Goal: Information Seeking & Learning: Learn about a topic

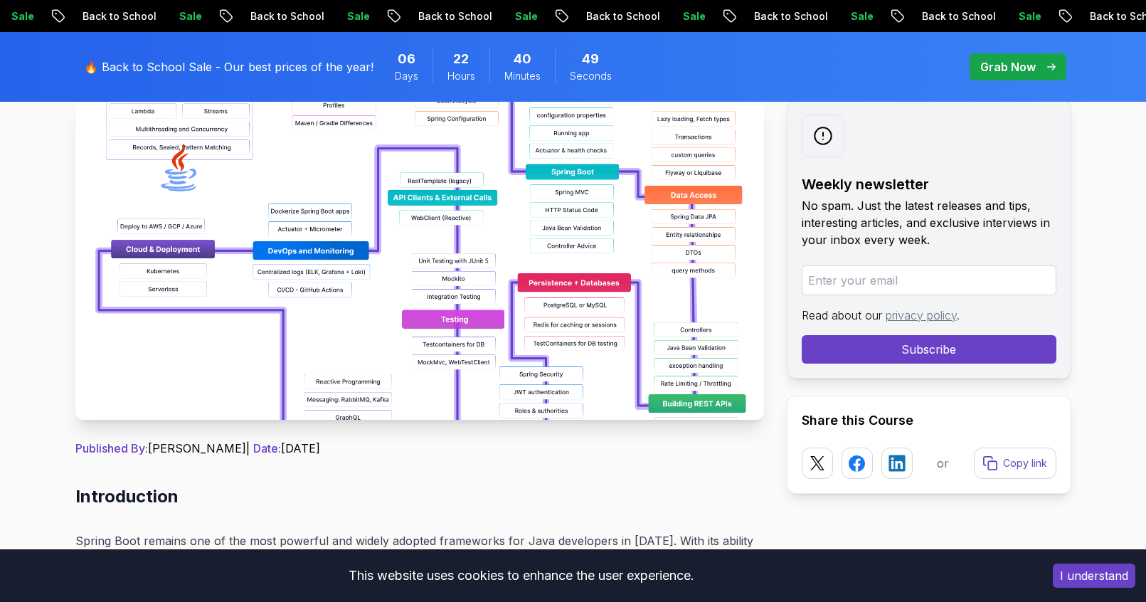
scroll to position [178, 0]
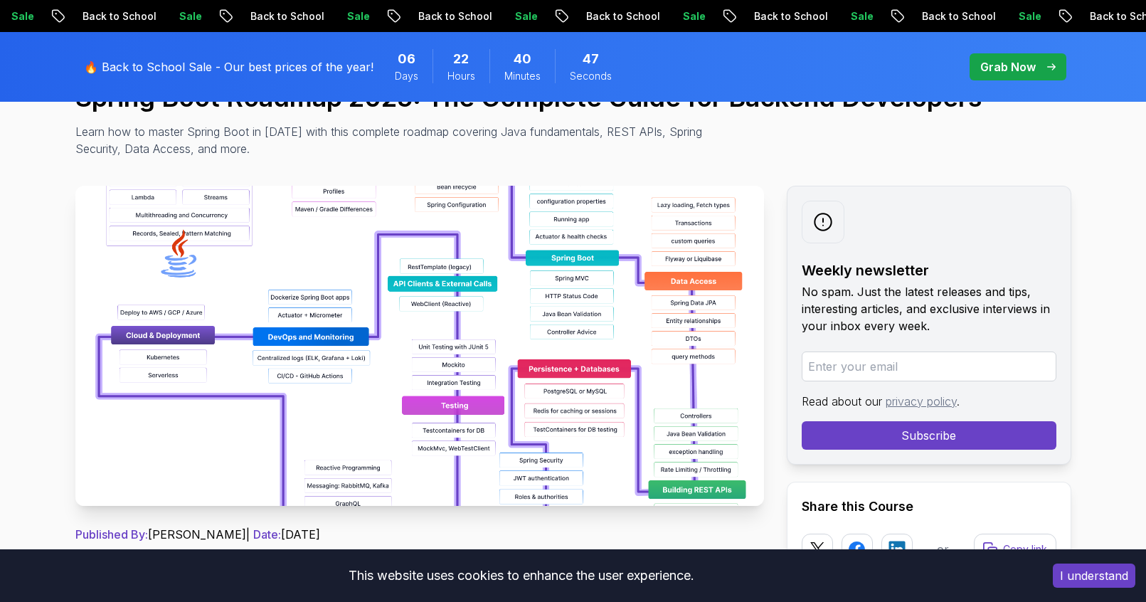
click at [470, 290] on img at bounding box center [419, 346] width 689 height 320
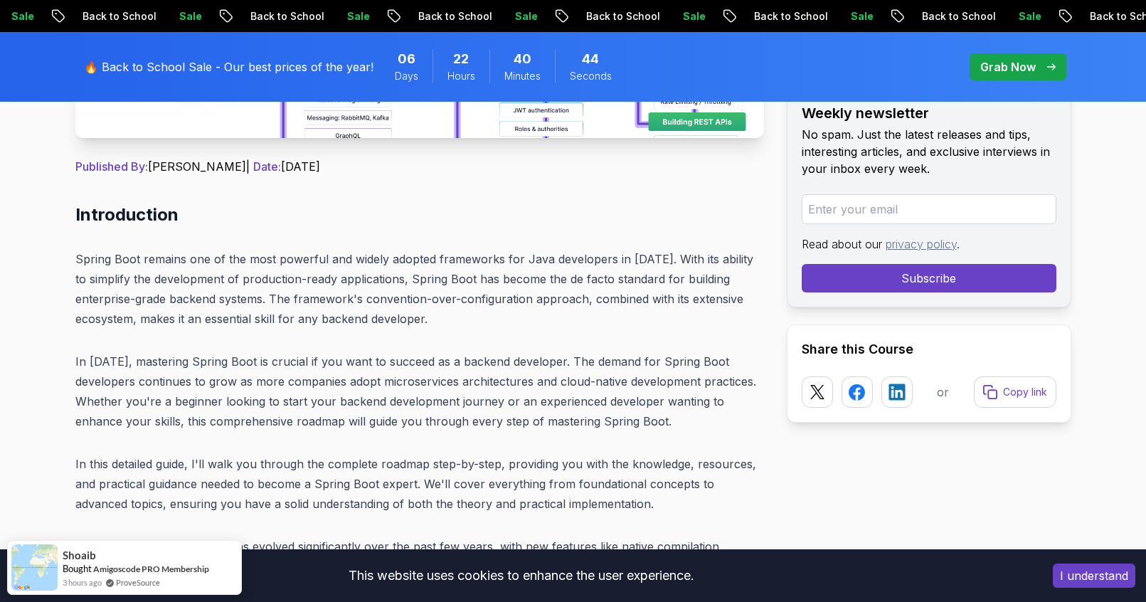
scroll to position [547, 0]
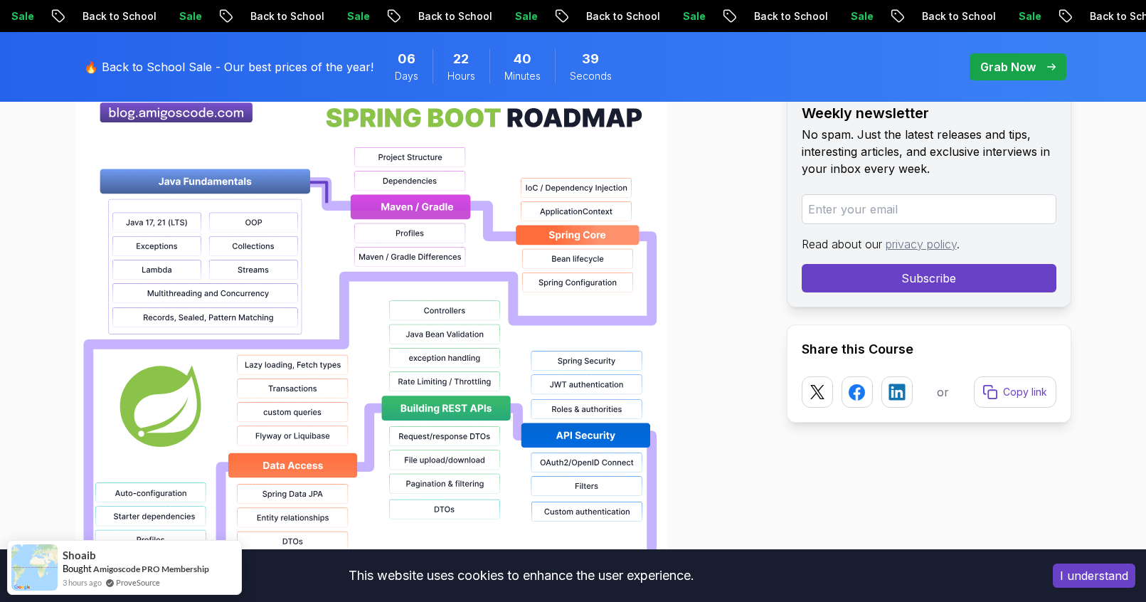
scroll to position [1115, 0]
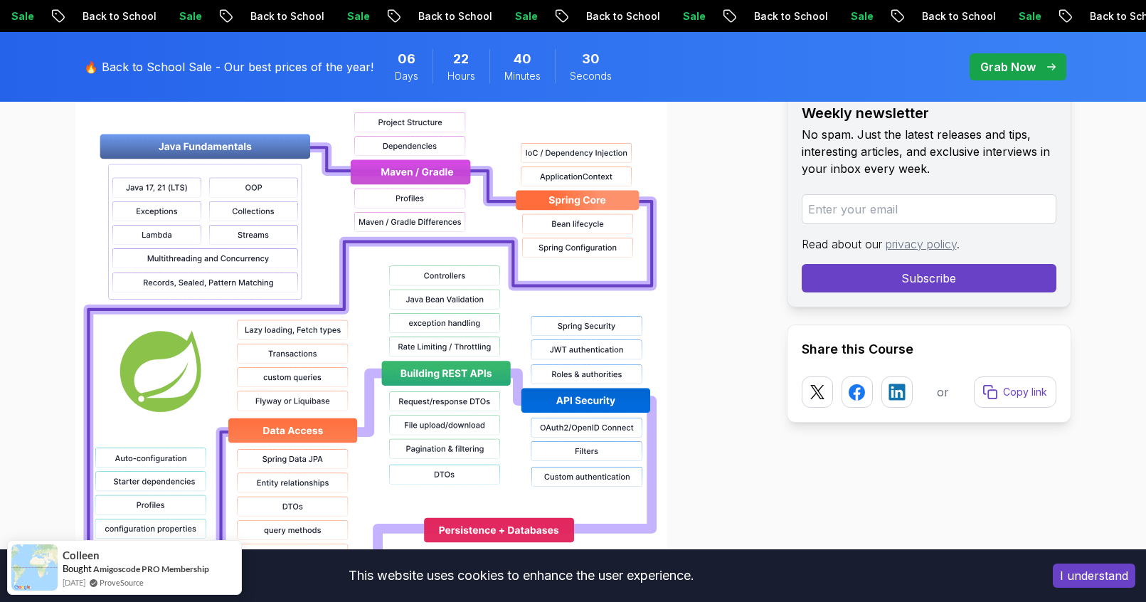
click at [741, 358] on div at bounding box center [419, 505] width 689 height 911
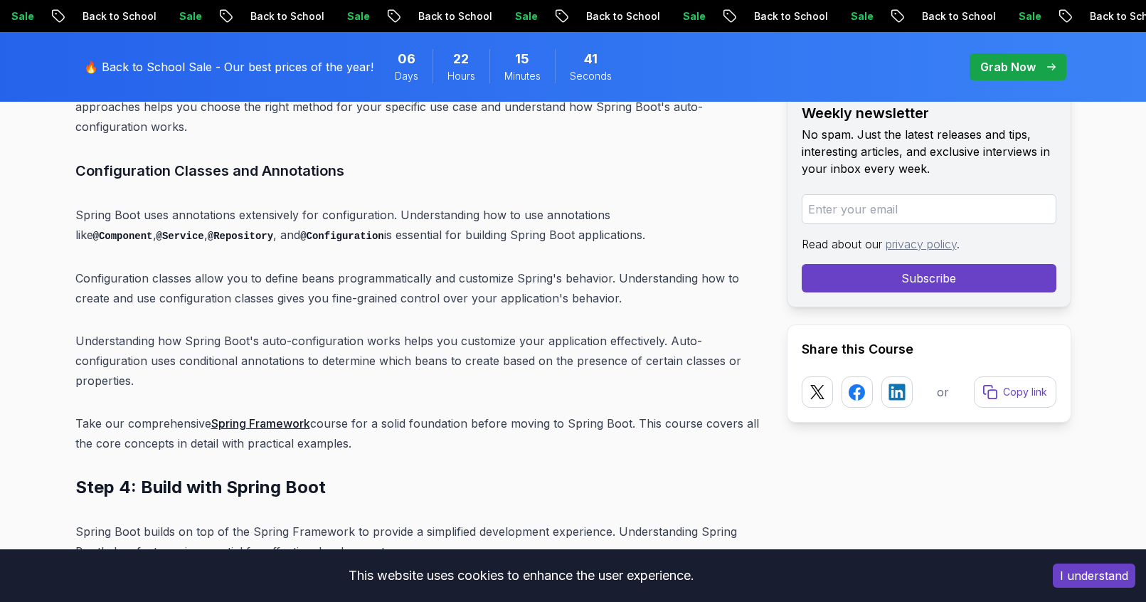
scroll to position [7194, 0]
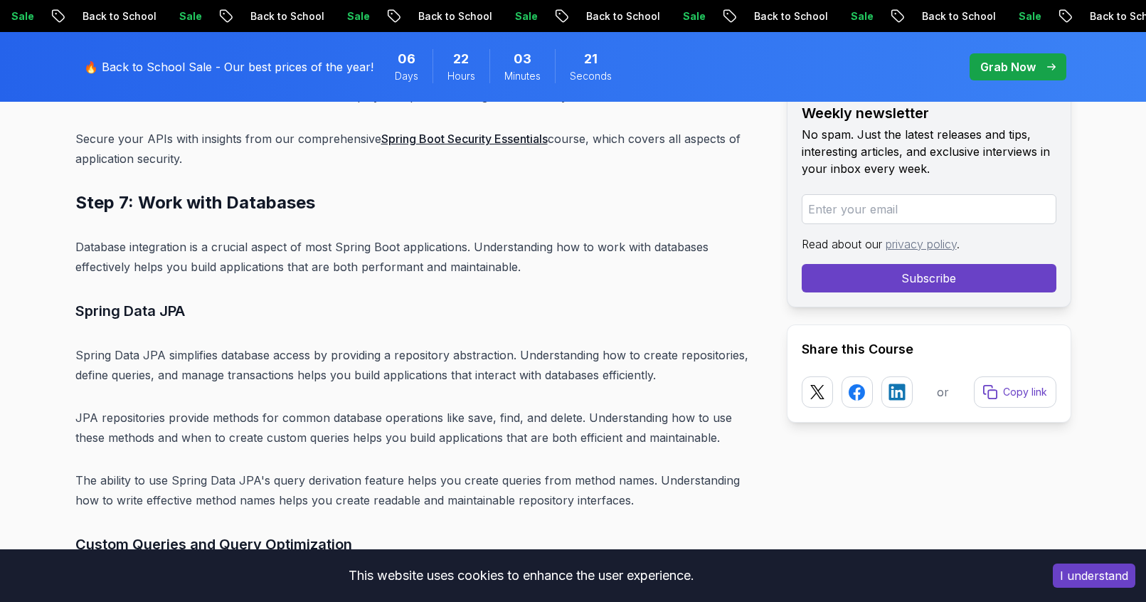
scroll to position [11170, 0]
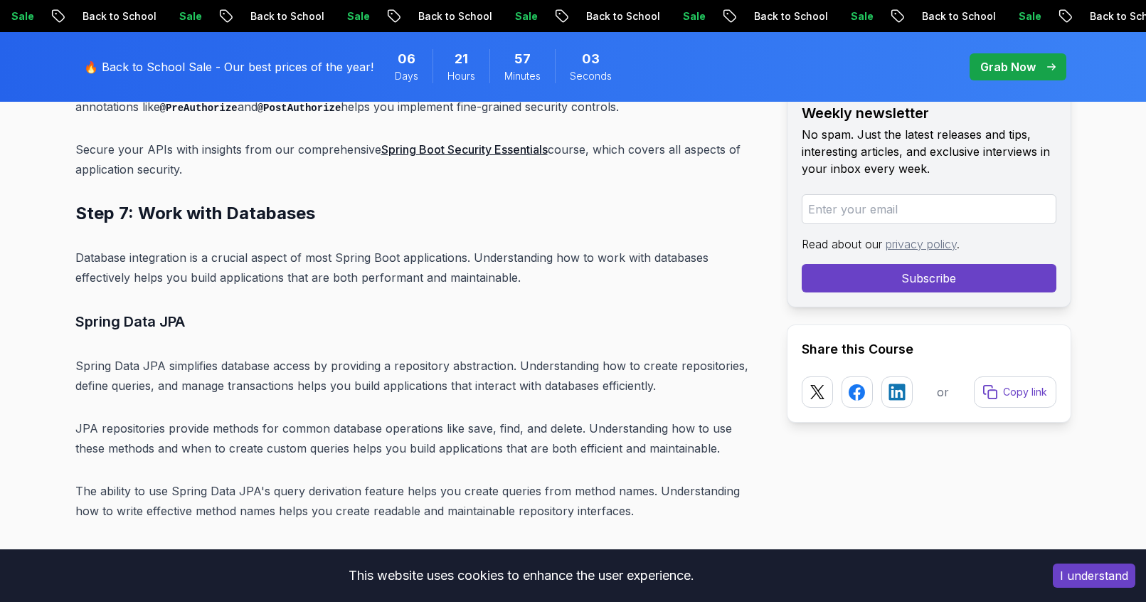
click at [528, 481] on p "The ability to use Spring Data JPA's query derivation feature helps you create …" at bounding box center [419, 501] width 689 height 40
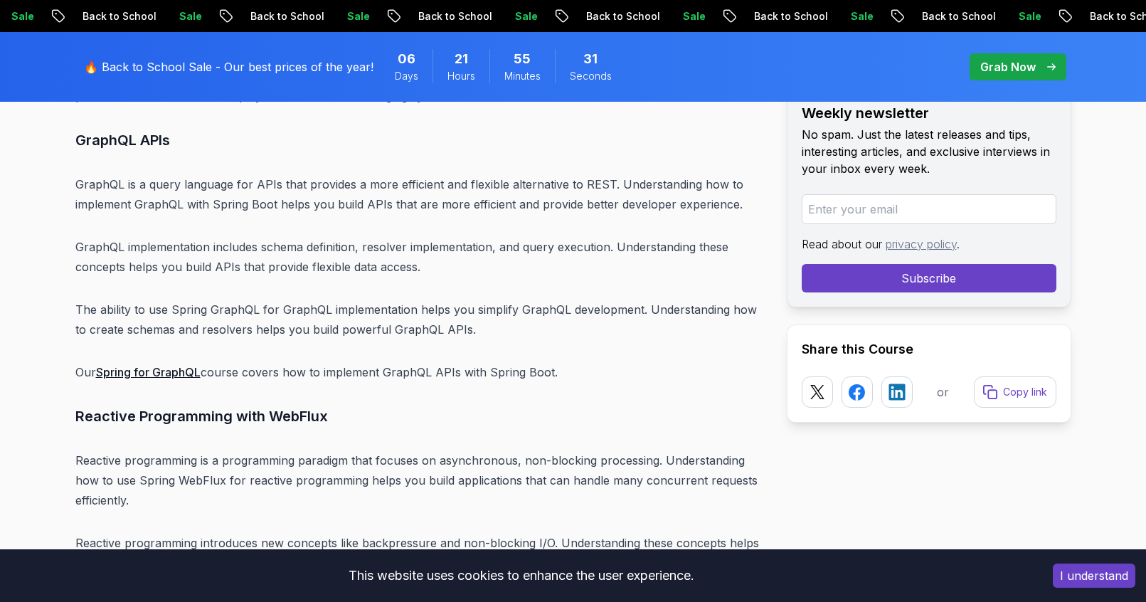
scroll to position [15135, 0]
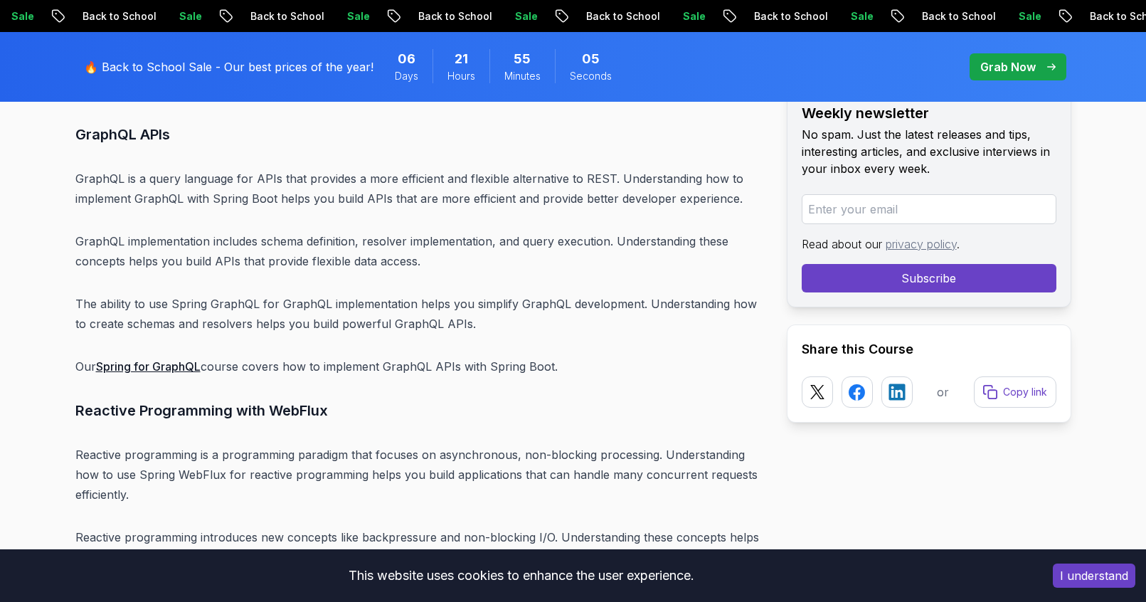
click at [528, 527] on p "Reactive programming introduces new concepts like backpressure and non-blocking…" at bounding box center [419, 547] width 689 height 40
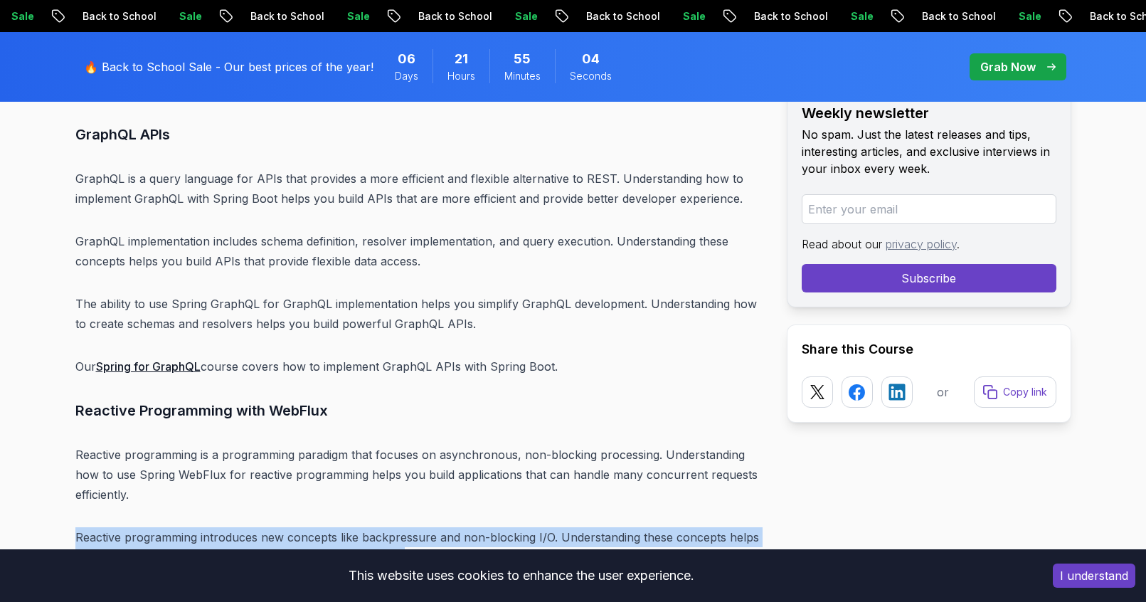
click at [528, 527] on p "Reactive programming introduces new concepts like backpressure and non-blocking…" at bounding box center [419, 547] width 689 height 40
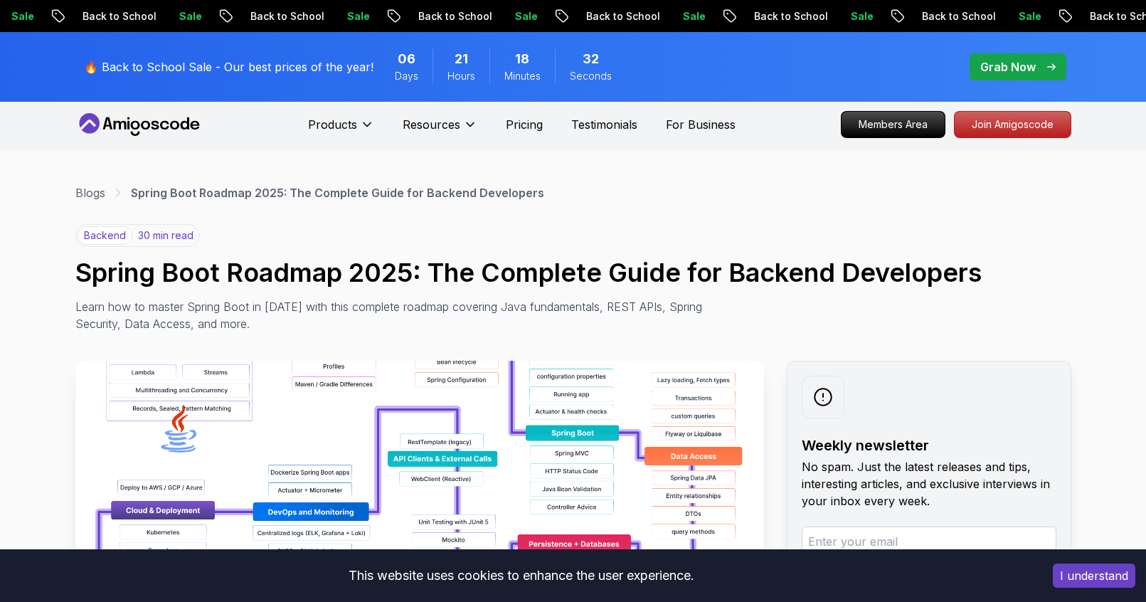
scroll to position [0, 0]
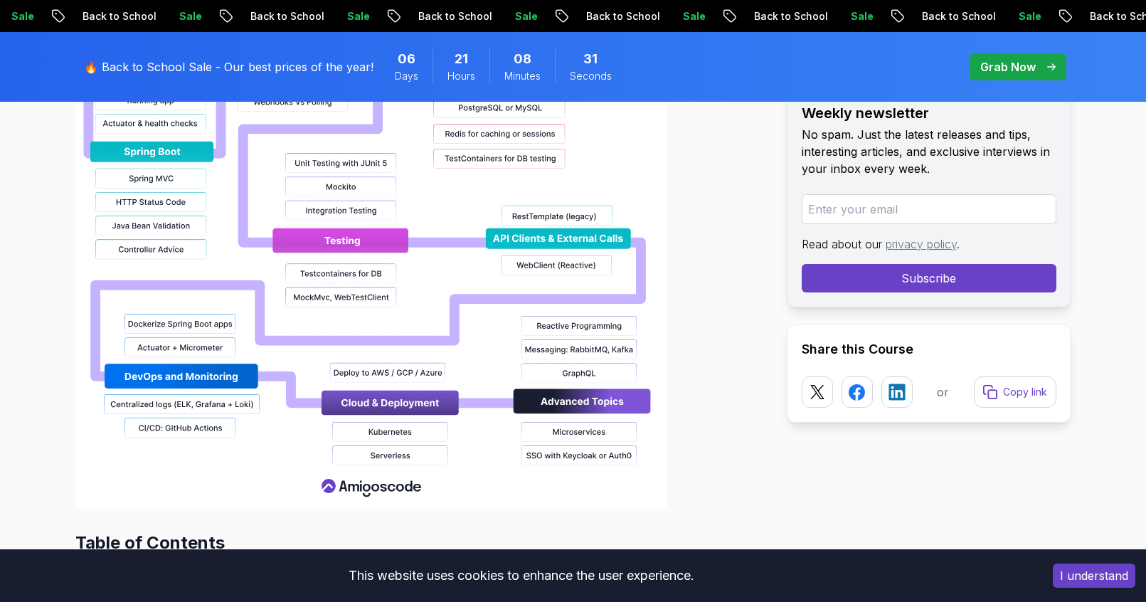
scroll to position [1569, 0]
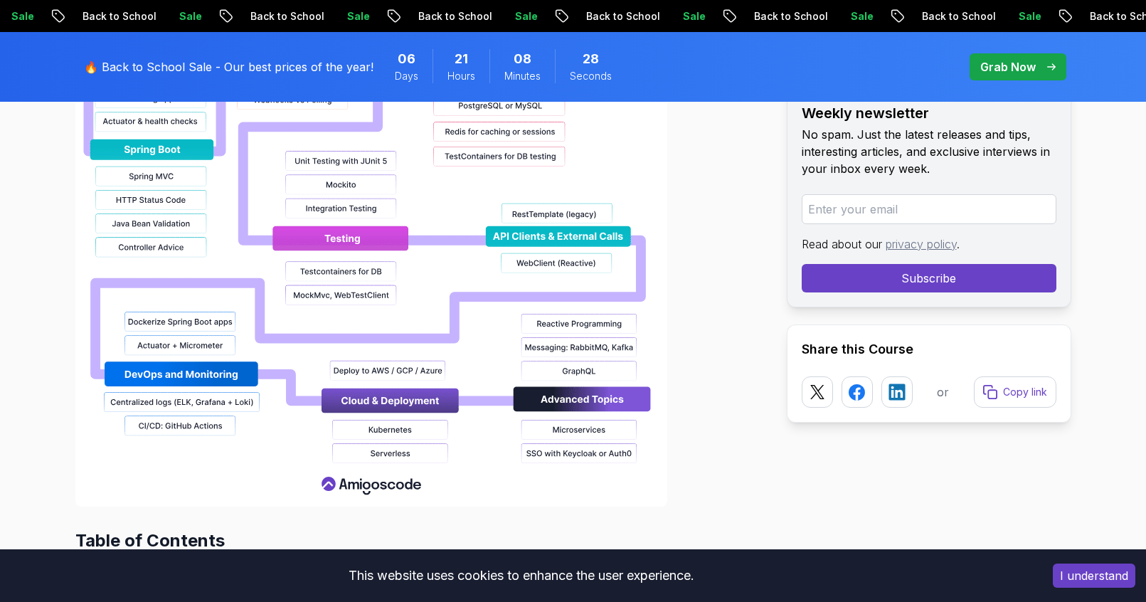
click at [722, 337] on div at bounding box center [419, 51] width 689 height 911
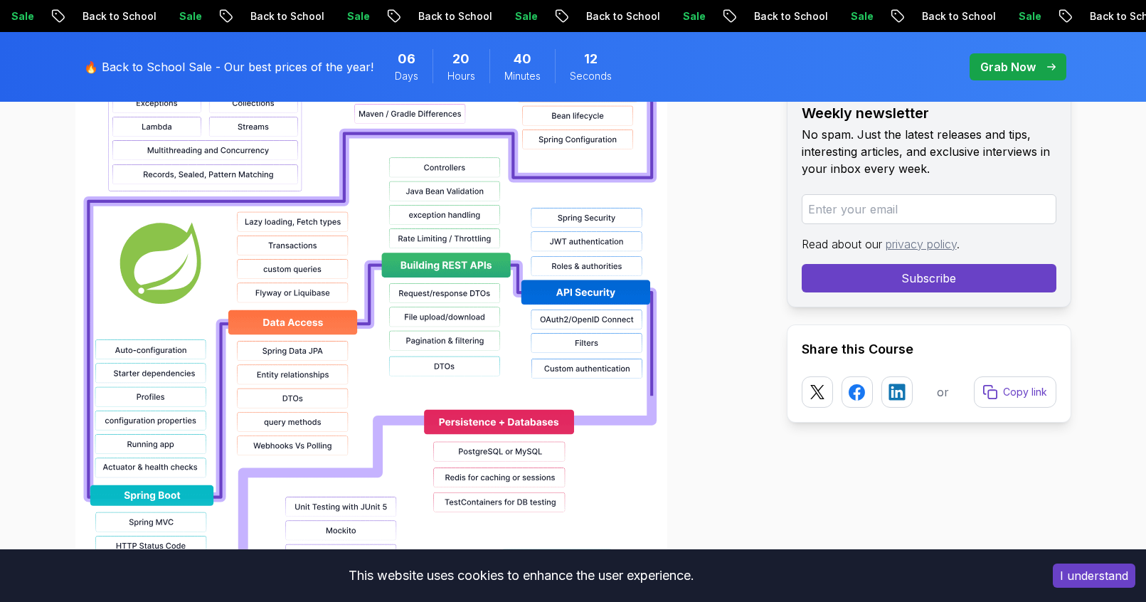
scroll to position [1218, 0]
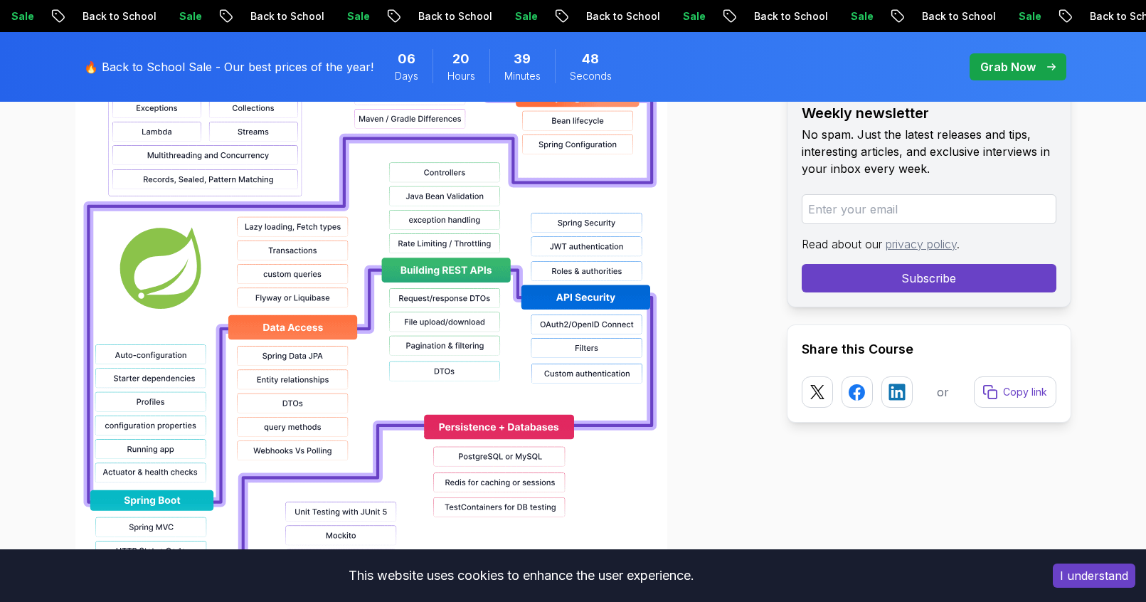
click at [734, 261] on div at bounding box center [419, 402] width 689 height 911
